Goal: Information Seeking & Learning: Learn about a topic

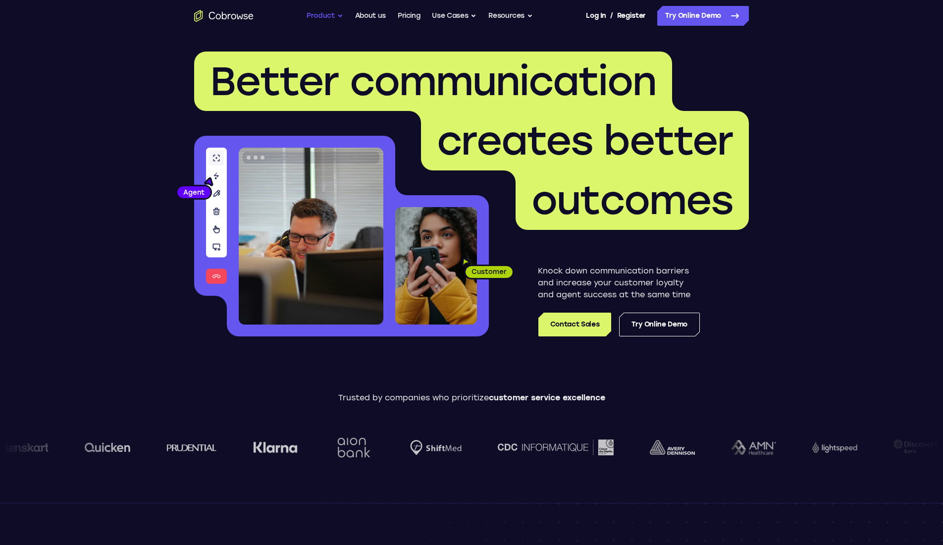
click at [325, 18] on button "Product" at bounding box center [324, 16] width 37 height 20
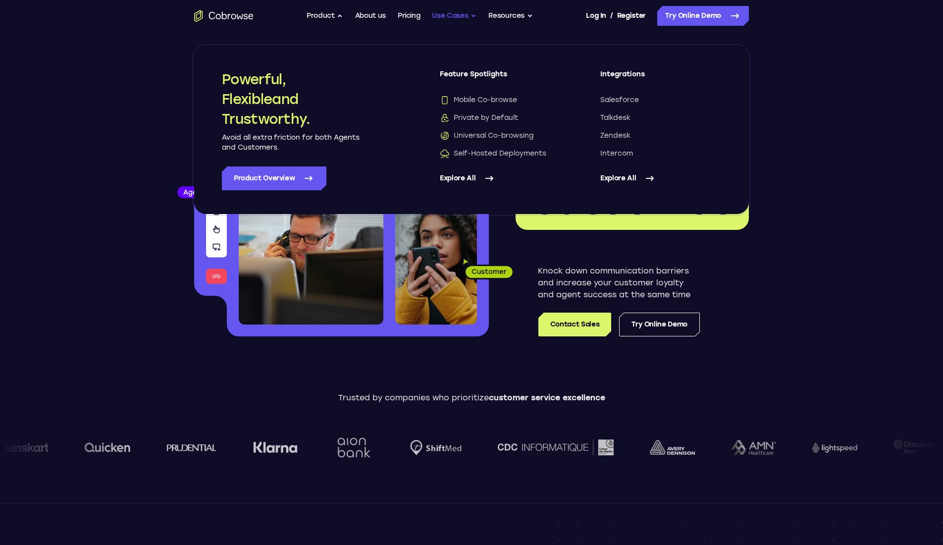
click at [462, 12] on button "Use Cases" at bounding box center [454, 16] width 45 height 20
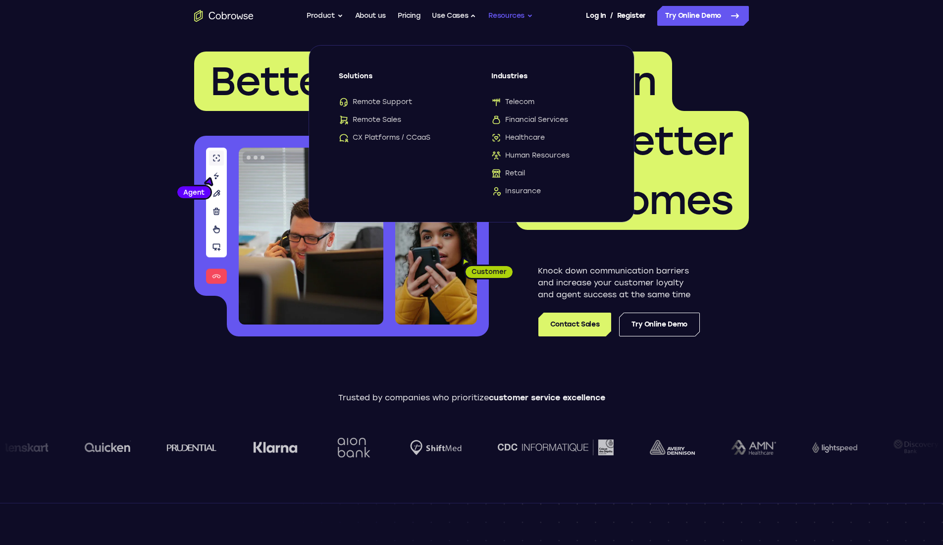
click at [521, 20] on button "Resources" at bounding box center [510, 16] width 45 height 20
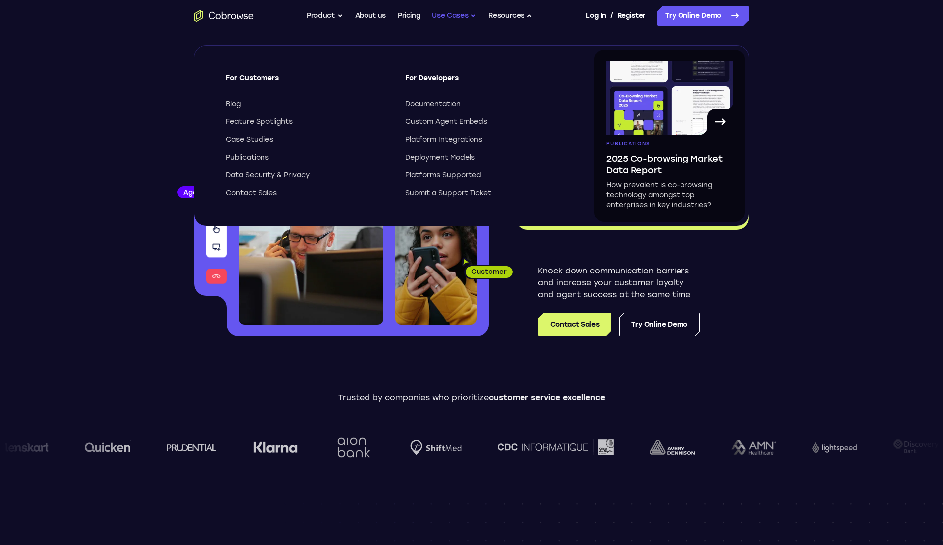
click at [448, 18] on button "Use Cases" at bounding box center [454, 16] width 45 height 20
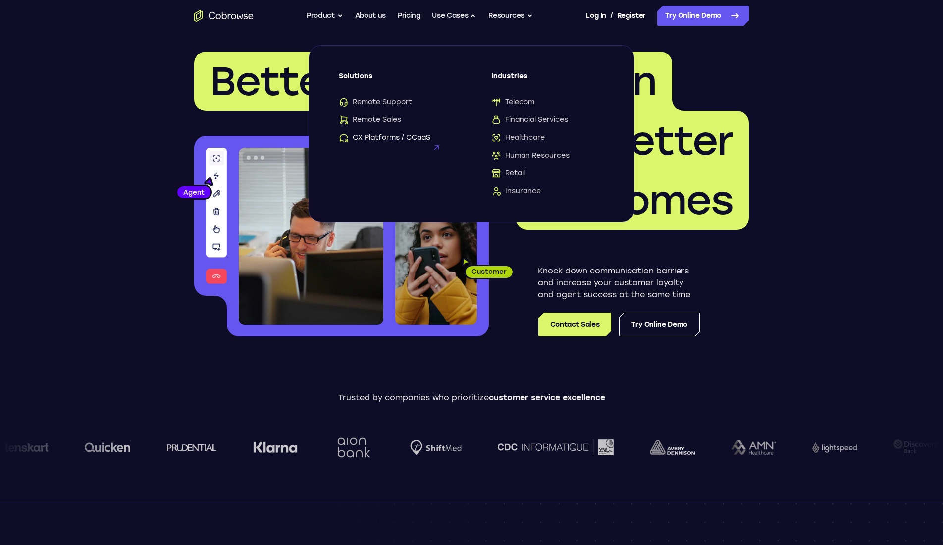
click at [401, 137] on span "CX Platforms / CCaaS" at bounding box center [385, 138] width 92 height 10
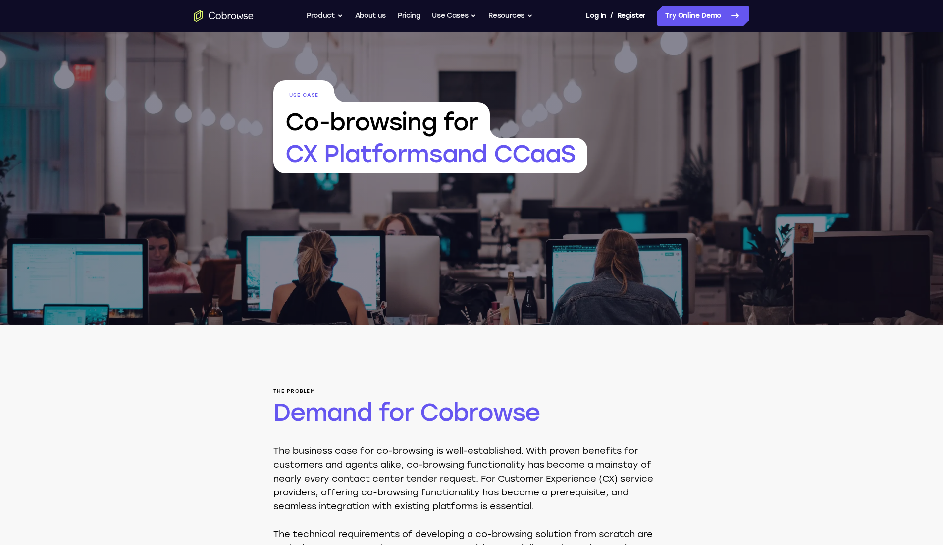
scroll to position [102, 0]
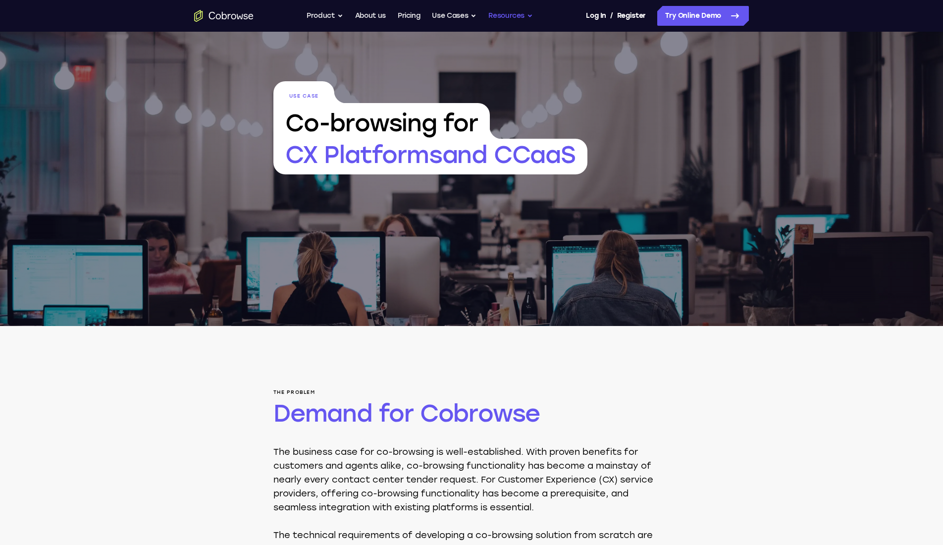
click at [512, 12] on button "Resources" at bounding box center [510, 16] width 45 height 20
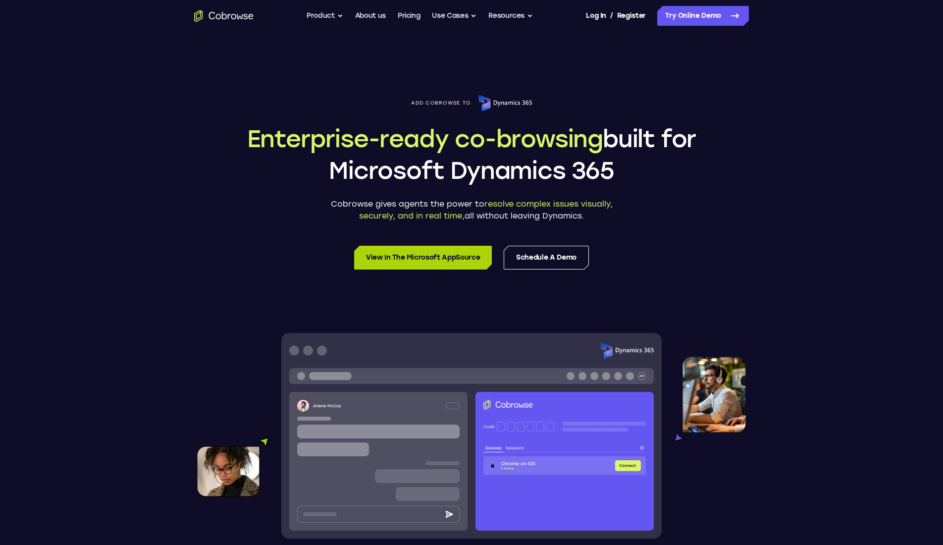
click at [395, 246] on link "View in the Microsoft AppSource" at bounding box center [423, 258] width 138 height 24
